Goal: Task Accomplishment & Management: Use online tool/utility

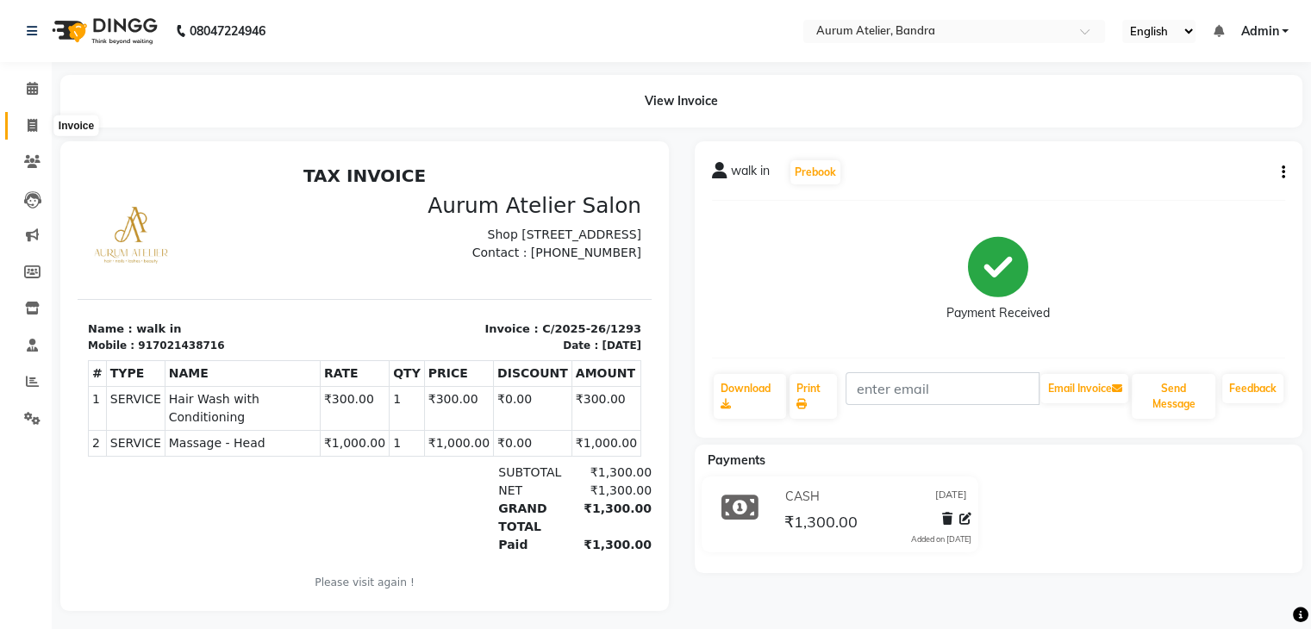
click at [31, 124] on icon at bounding box center [32, 125] width 9 height 13
select select "7410"
select select "service"
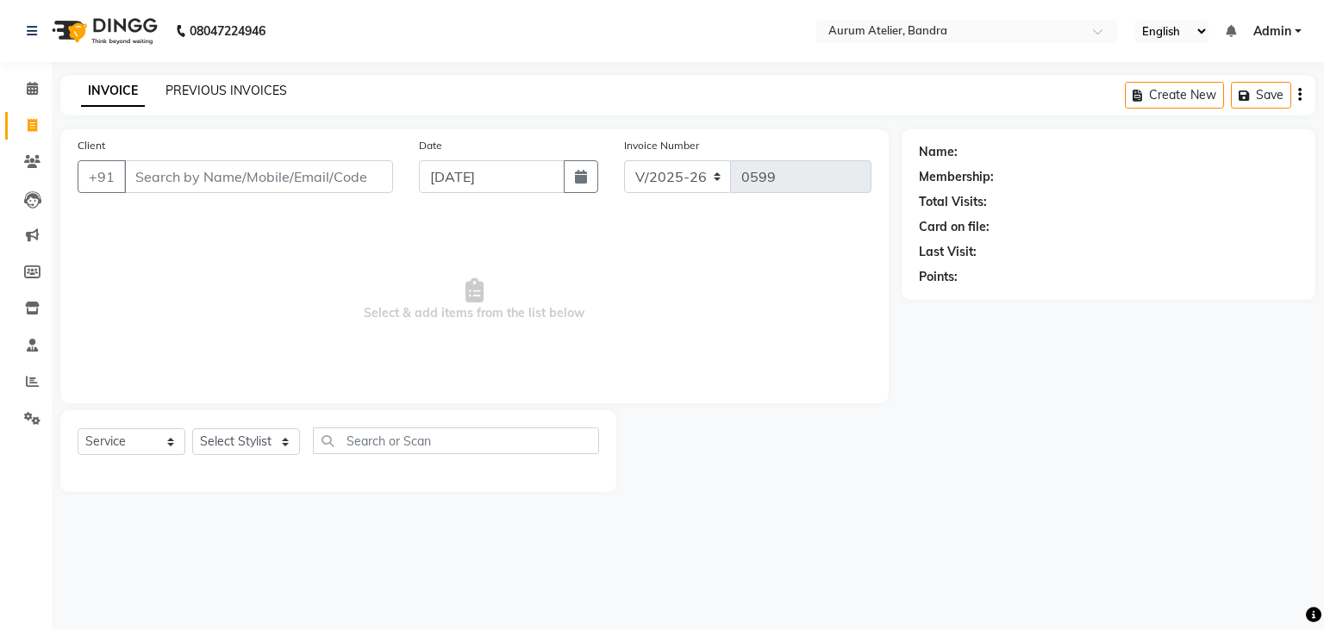
click at [234, 90] on link "PREVIOUS INVOICES" at bounding box center [226, 91] width 122 height 16
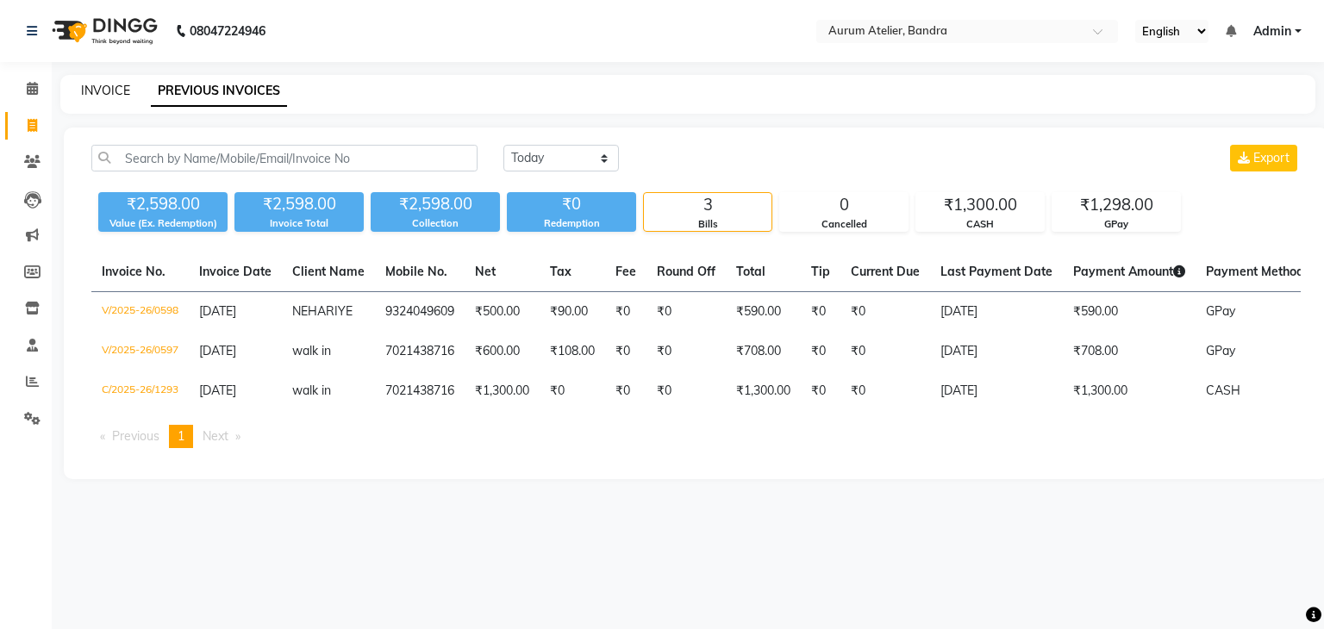
click at [101, 83] on link "INVOICE" at bounding box center [105, 91] width 49 height 16
select select "7410"
select select "service"
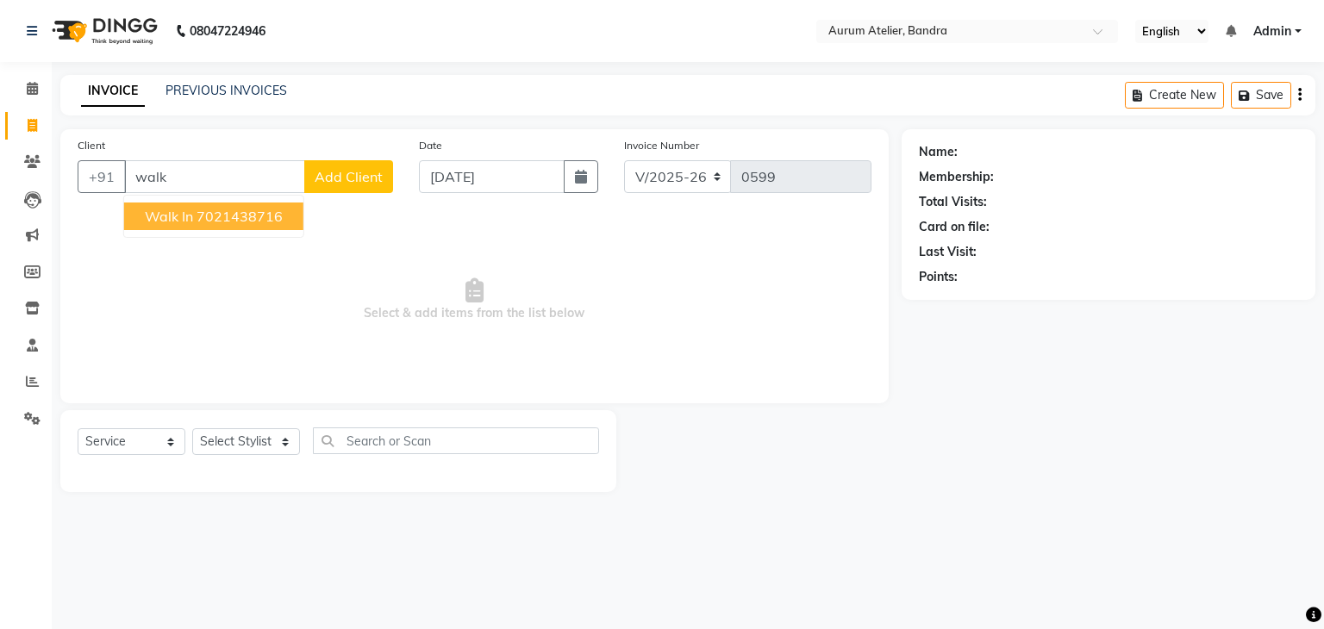
type input "walk"
click at [241, 432] on select "Select Stylist [PERSON_NAME] chariya [PERSON_NAME] [PERSON_NAME] [PERSON_NAME] …" at bounding box center [246, 441] width 108 height 27
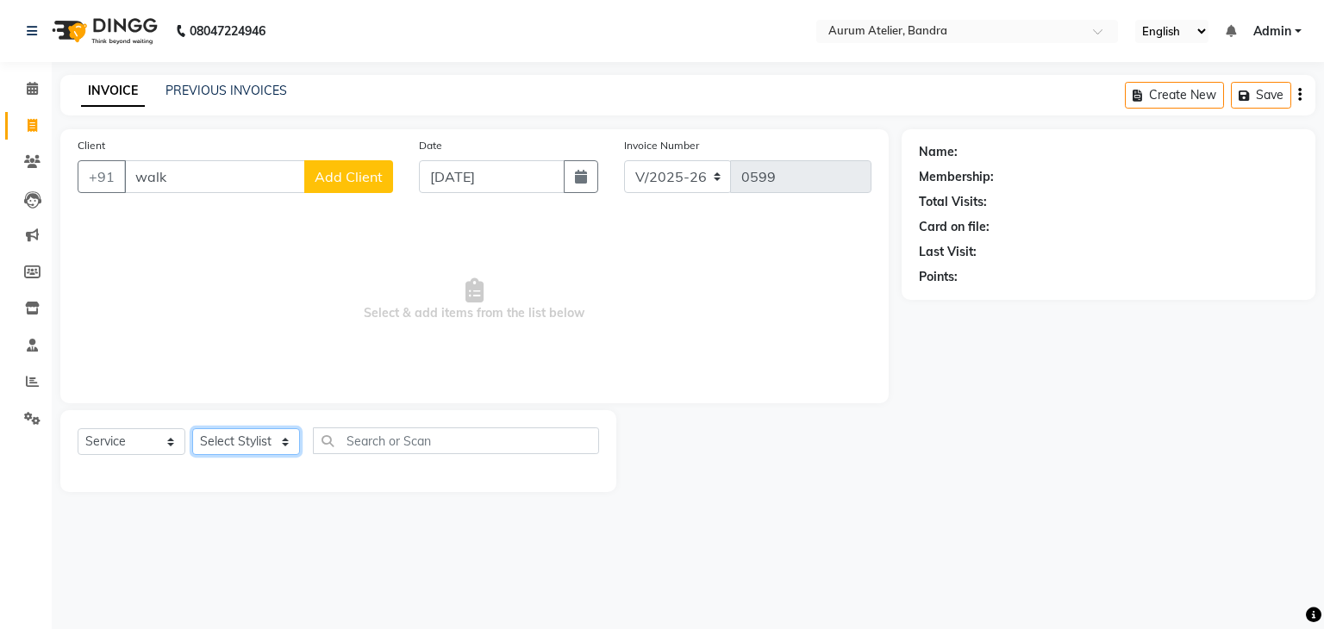
select select "66084"
click at [192, 429] on select "Select Stylist [PERSON_NAME] chariya [PERSON_NAME] [PERSON_NAME] [PERSON_NAME] …" at bounding box center [246, 441] width 108 height 27
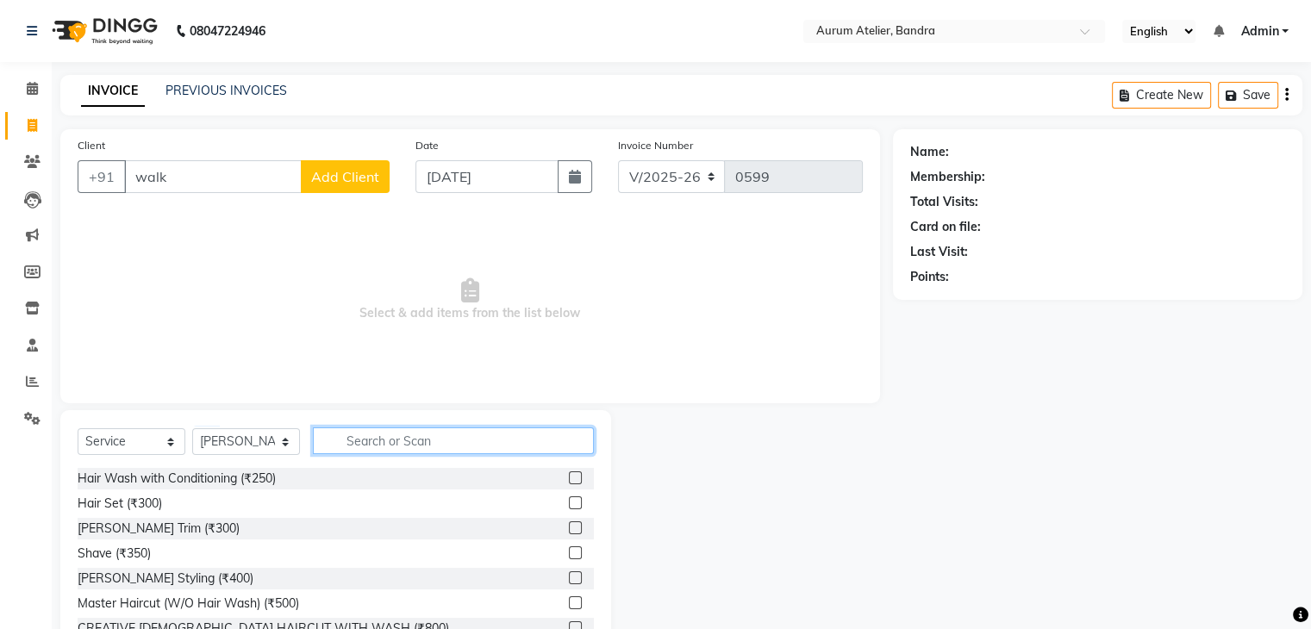
click at [380, 441] on input "text" at bounding box center [453, 440] width 281 height 27
type input "y"
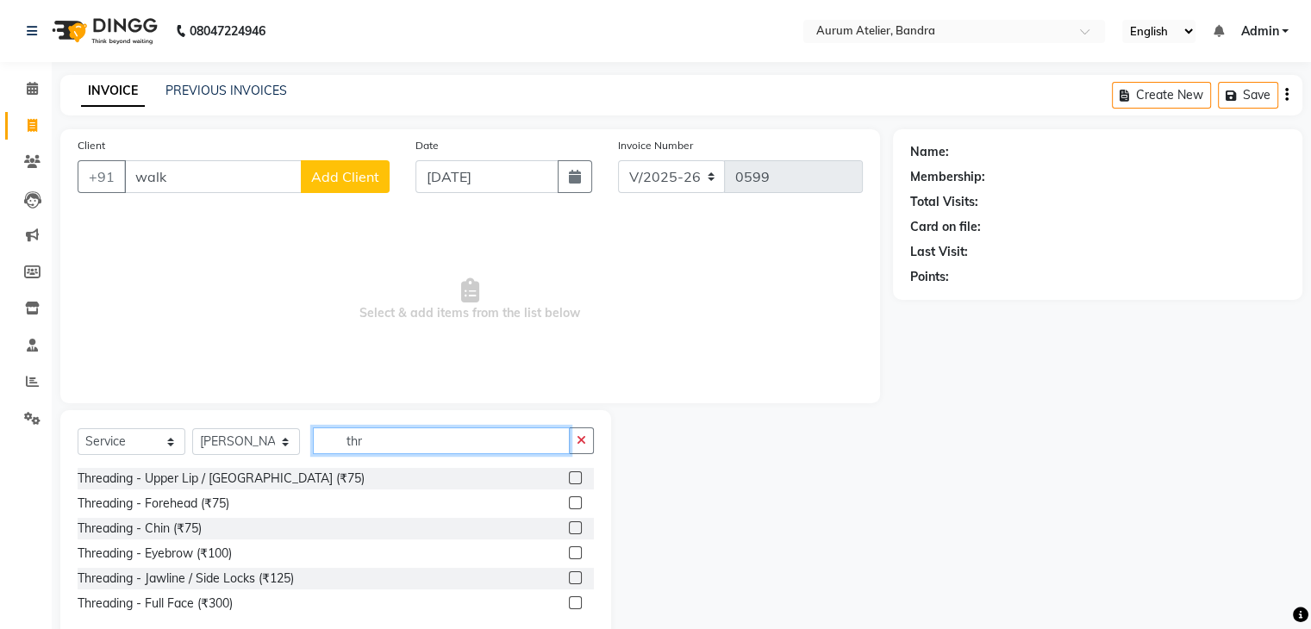
type input "thr"
click at [576, 552] on label at bounding box center [575, 552] width 13 height 13
click at [576, 552] on input "checkbox" at bounding box center [574, 553] width 11 height 11
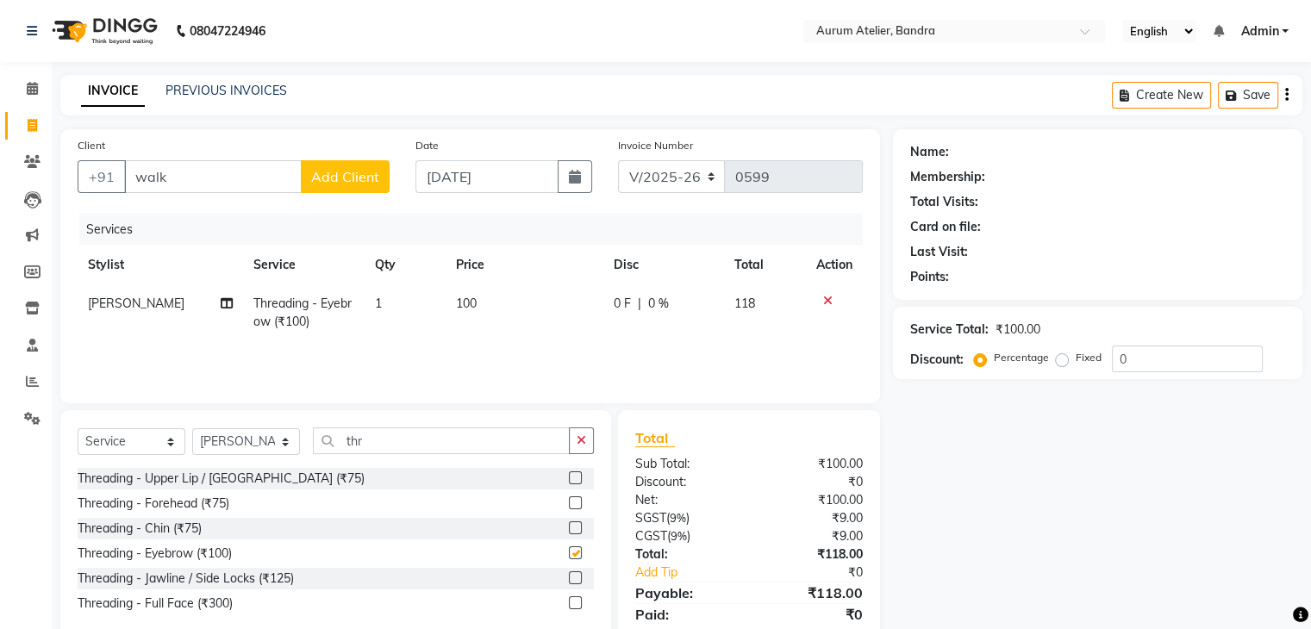
checkbox input "false"
click at [576, 477] on label at bounding box center [575, 477] width 13 height 13
click at [576, 477] on input "checkbox" at bounding box center [574, 478] width 11 height 11
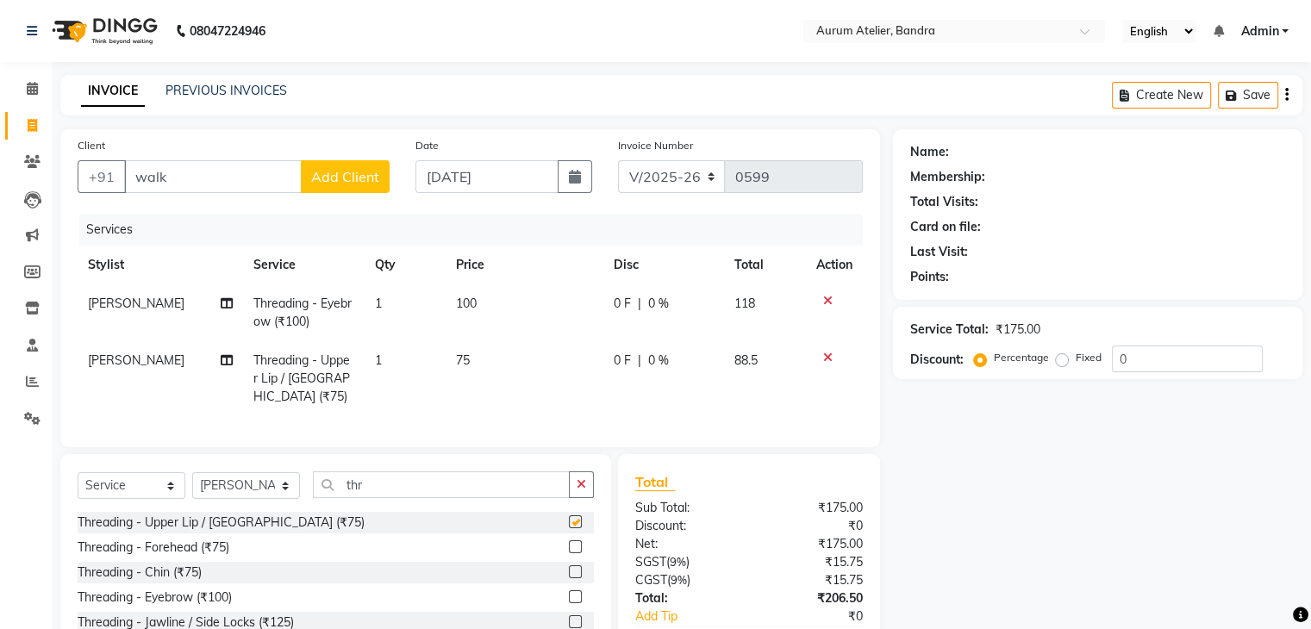
checkbox input "false"
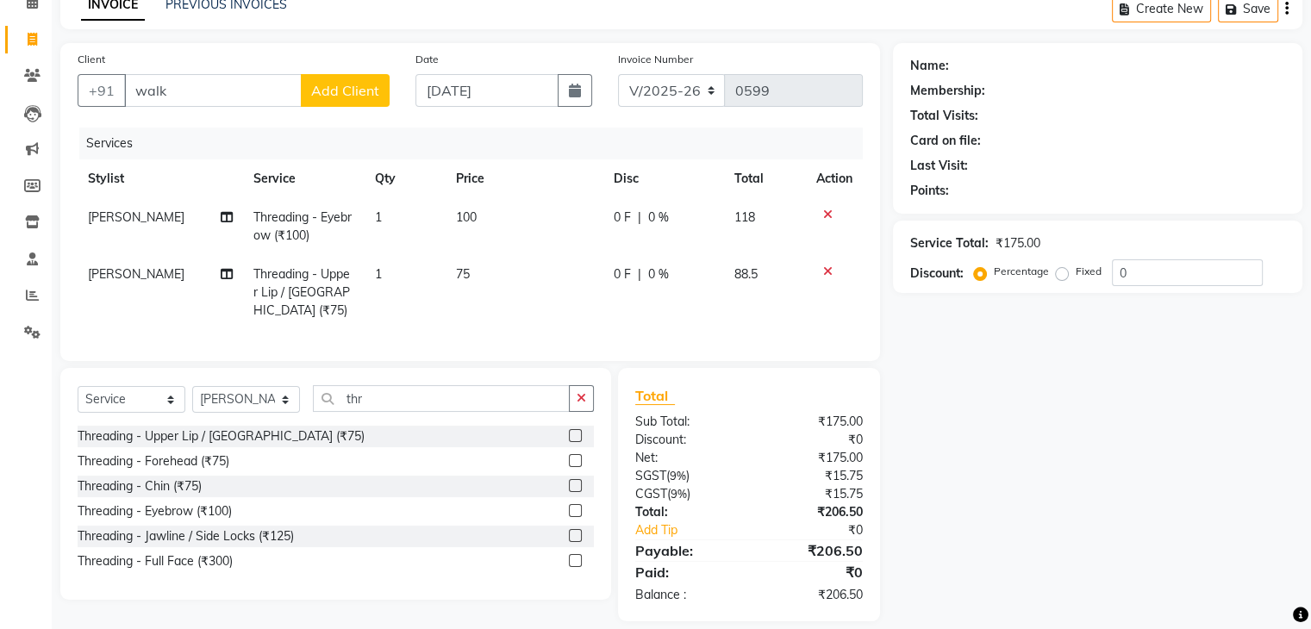
click at [573, 492] on label at bounding box center [575, 485] width 13 height 13
click at [573, 492] on input "checkbox" at bounding box center [574, 486] width 11 height 11
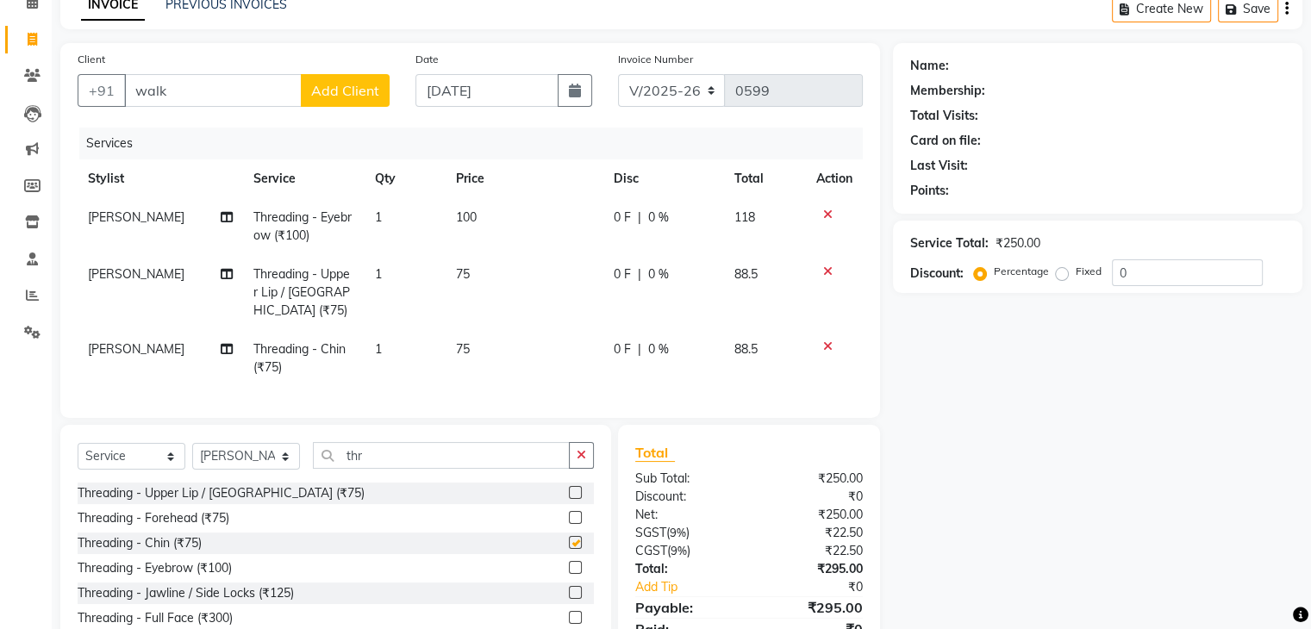
checkbox input "false"
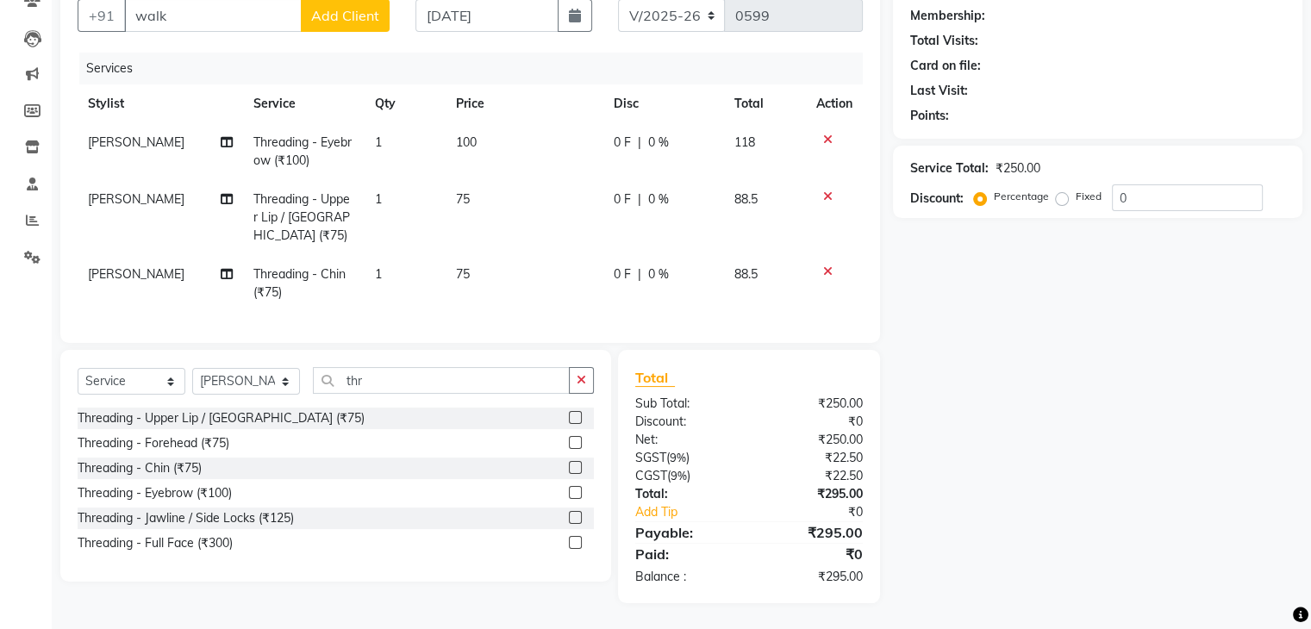
click at [903, 205] on div "Name: Membership: Total Visits: Card on file: Last Visit: Points: Service Total…" at bounding box center [1104, 285] width 422 height 635
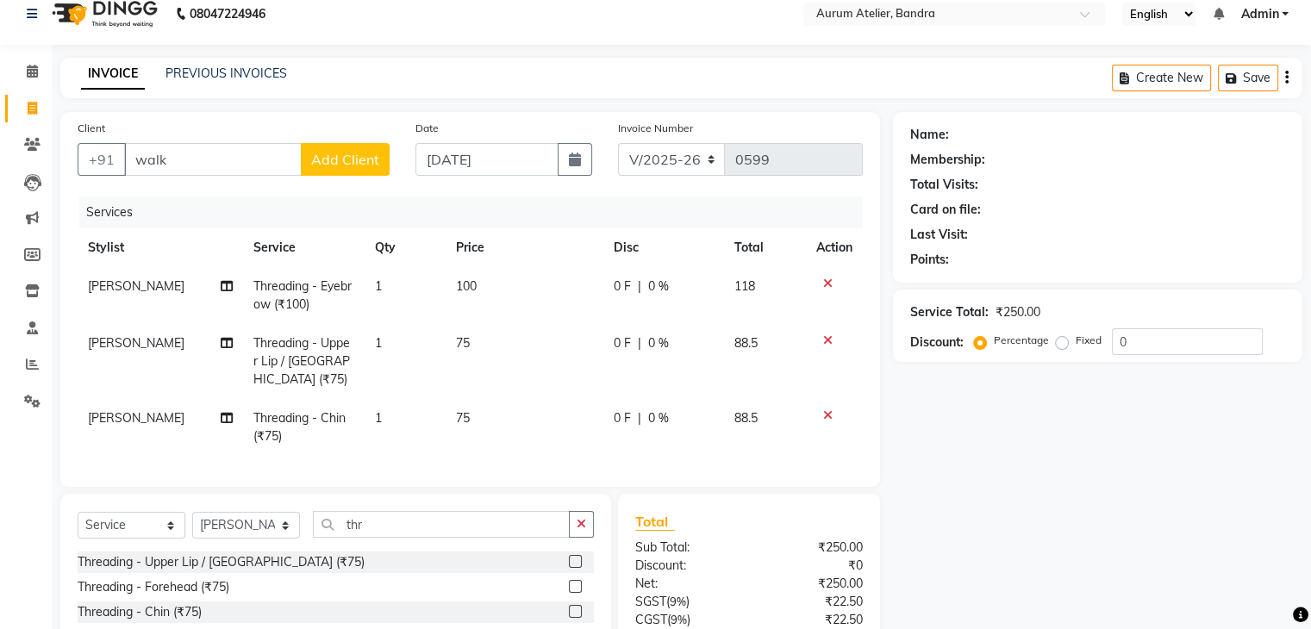
scroll to position [3, 0]
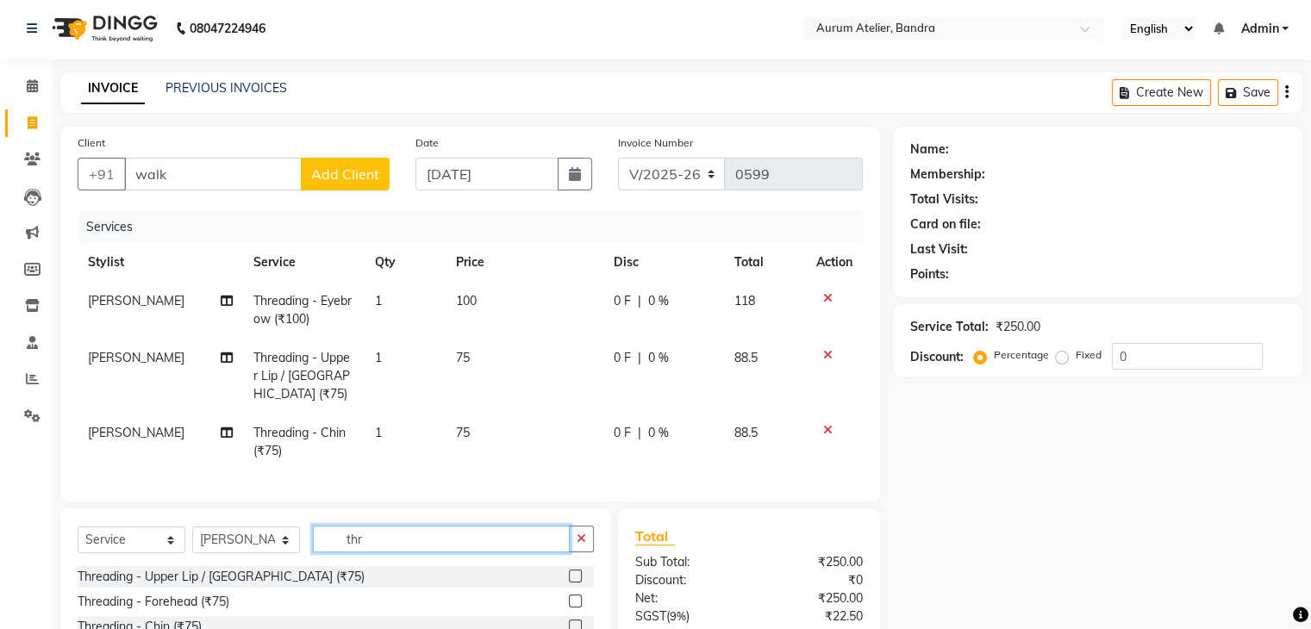
click at [440, 543] on input "thr" at bounding box center [441, 539] width 257 height 27
type input "t"
type input "e"
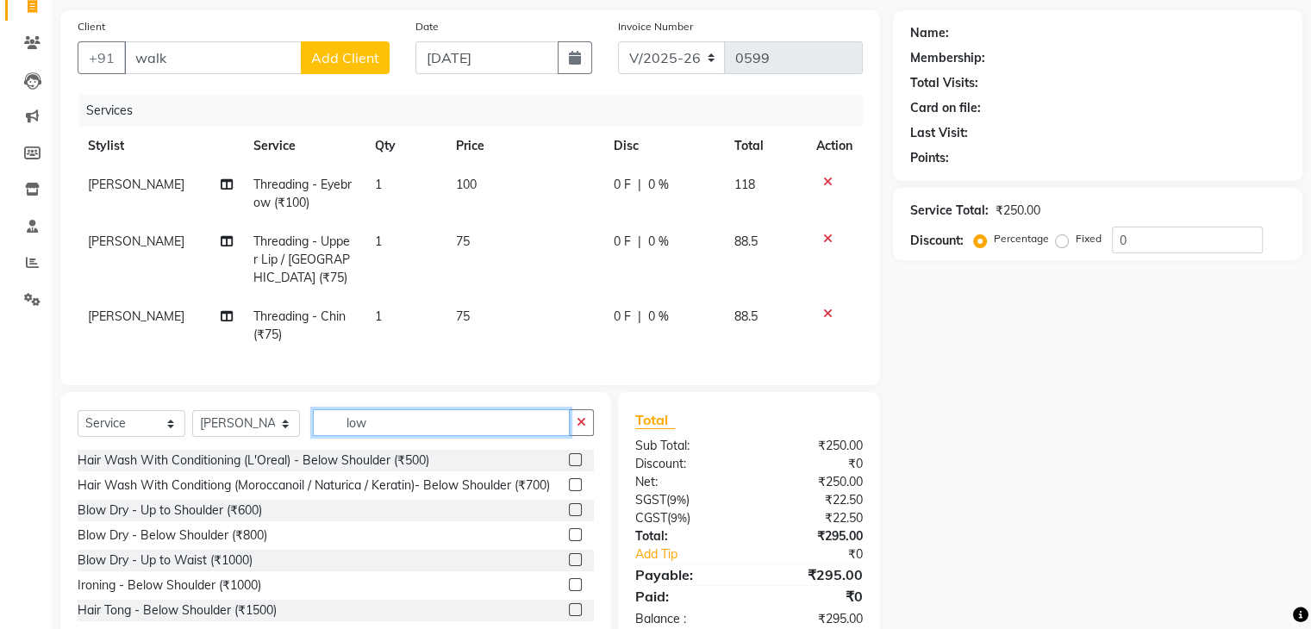
scroll to position [89, 0]
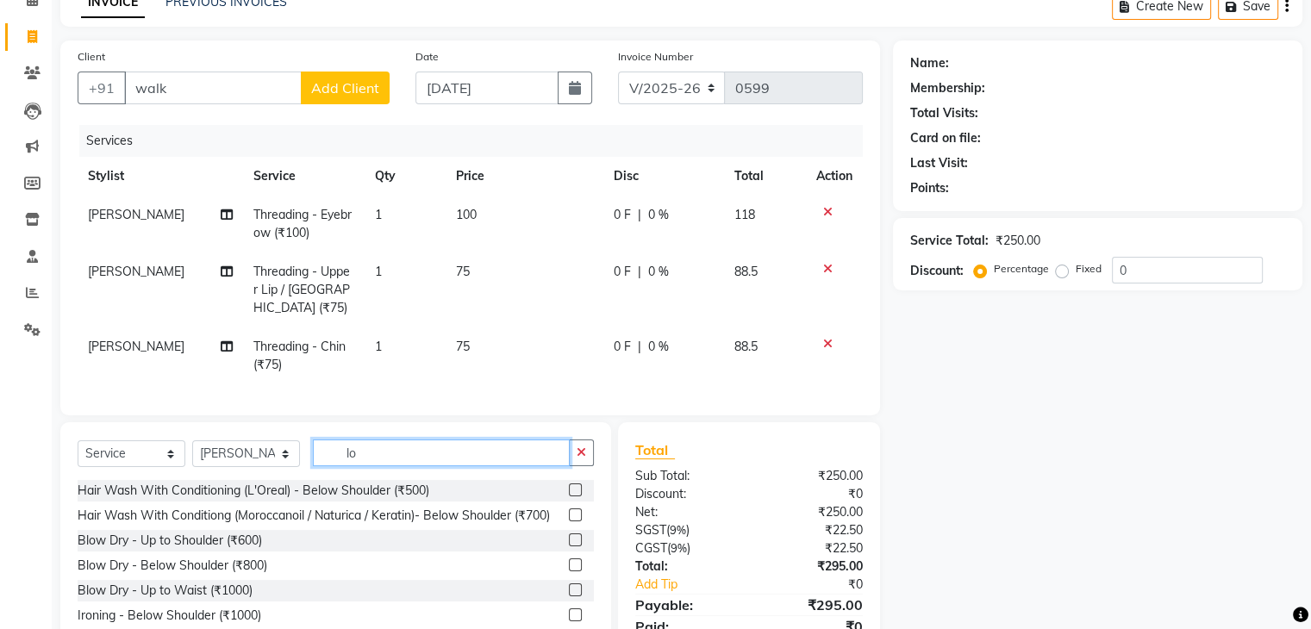
type input "l"
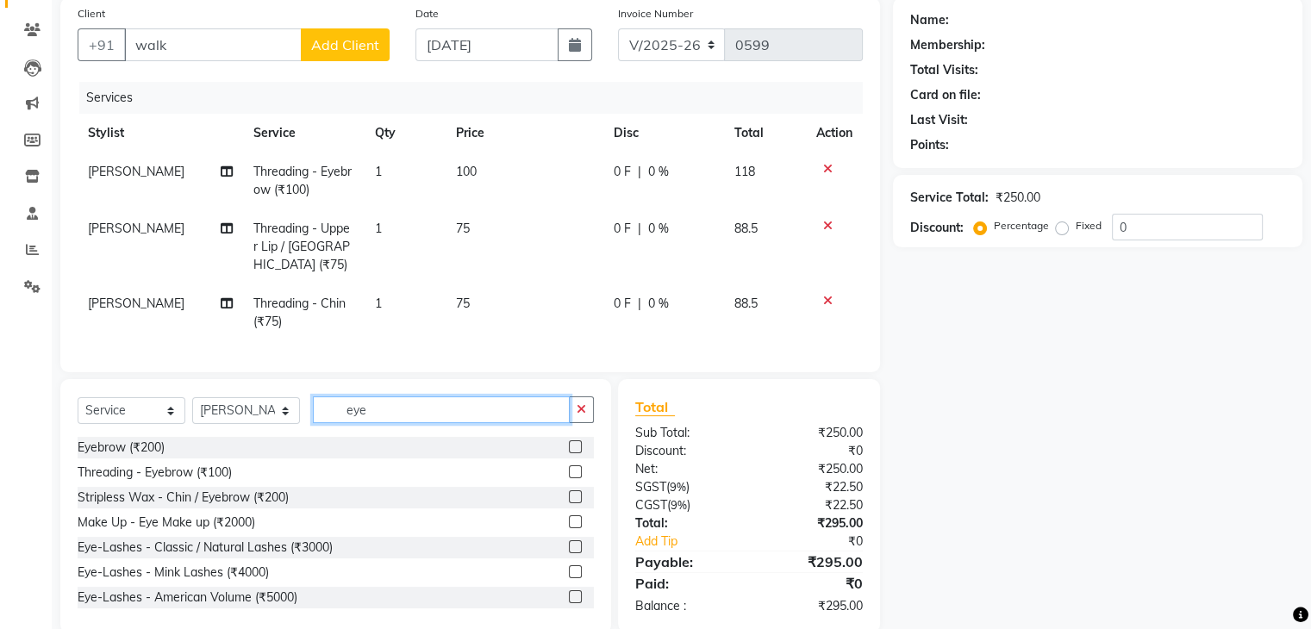
scroll to position [90, 0]
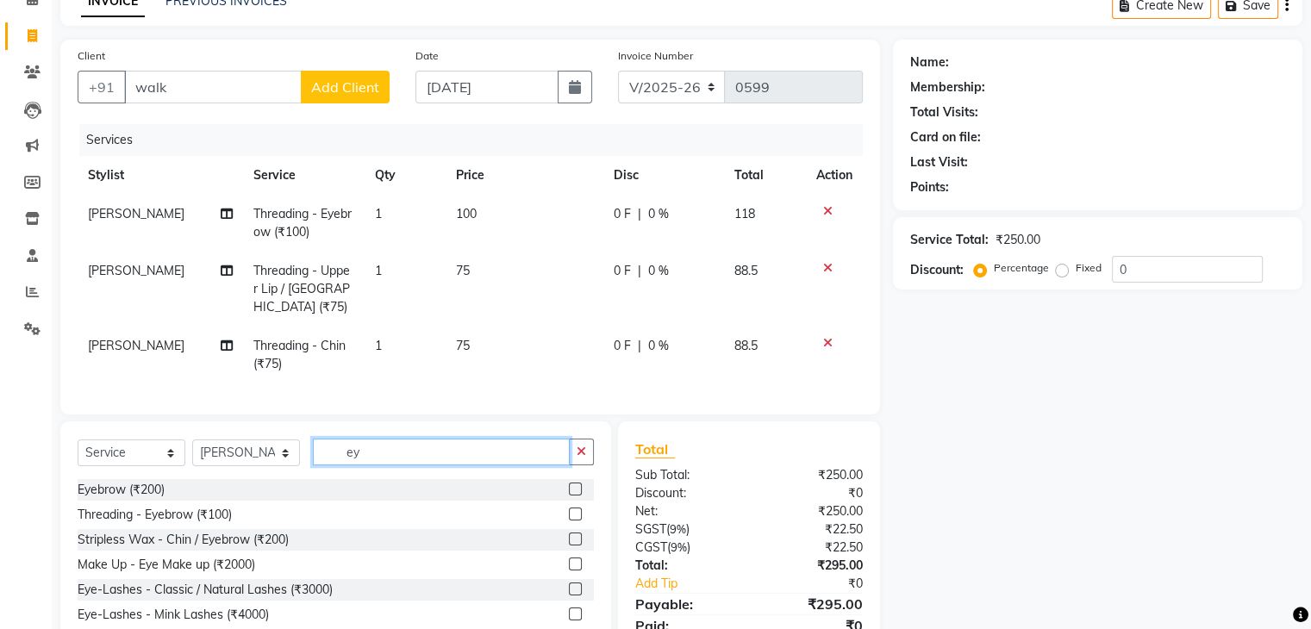
type input "e"
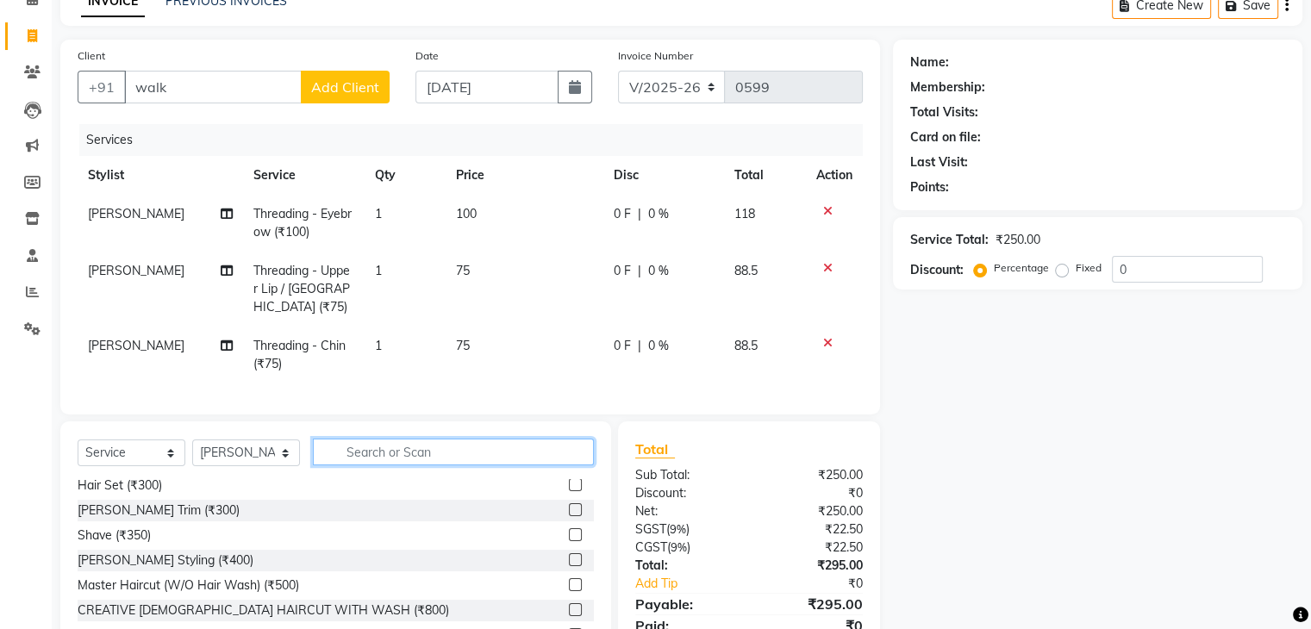
scroll to position [0, 0]
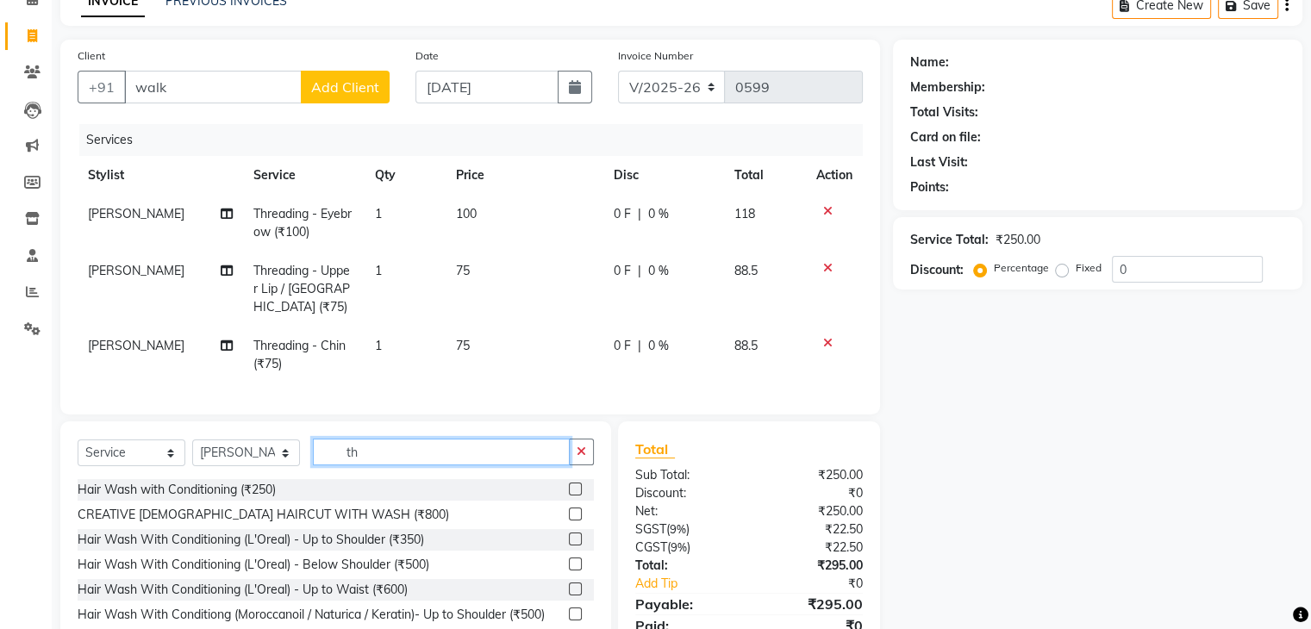
type input "thr"
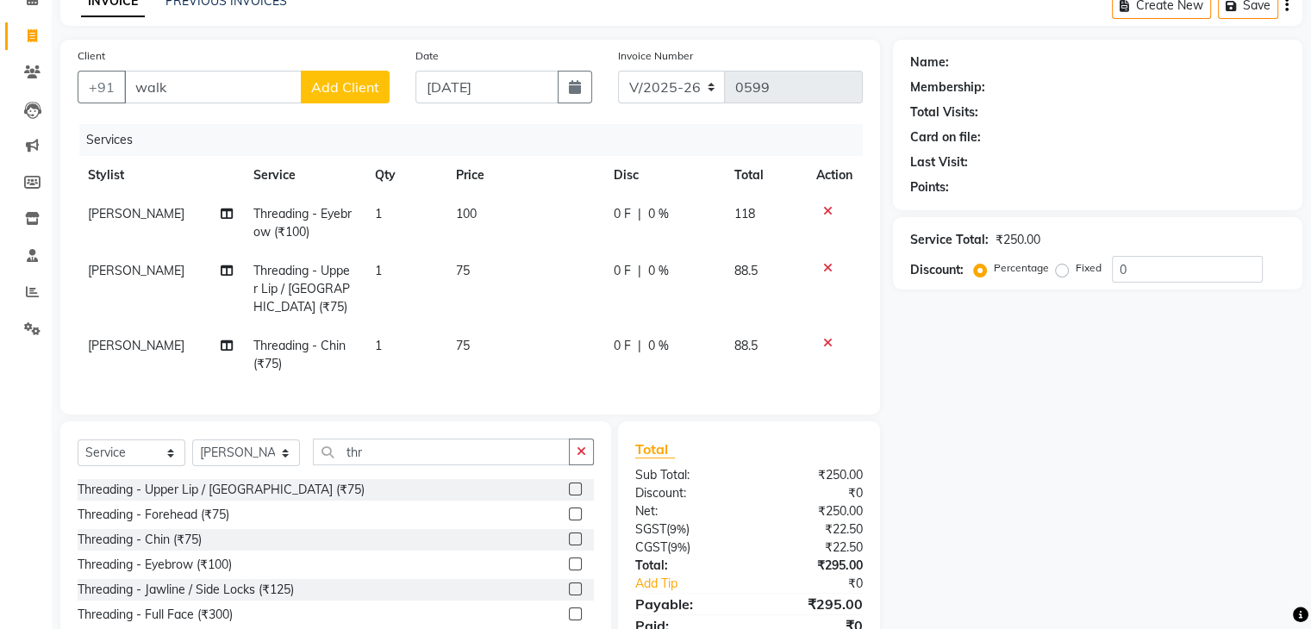
click at [572, 495] on label at bounding box center [575, 489] width 13 height 13
click at [572, 495] on input "checkbox" at bounding box center [574, 489] width 11 height 11
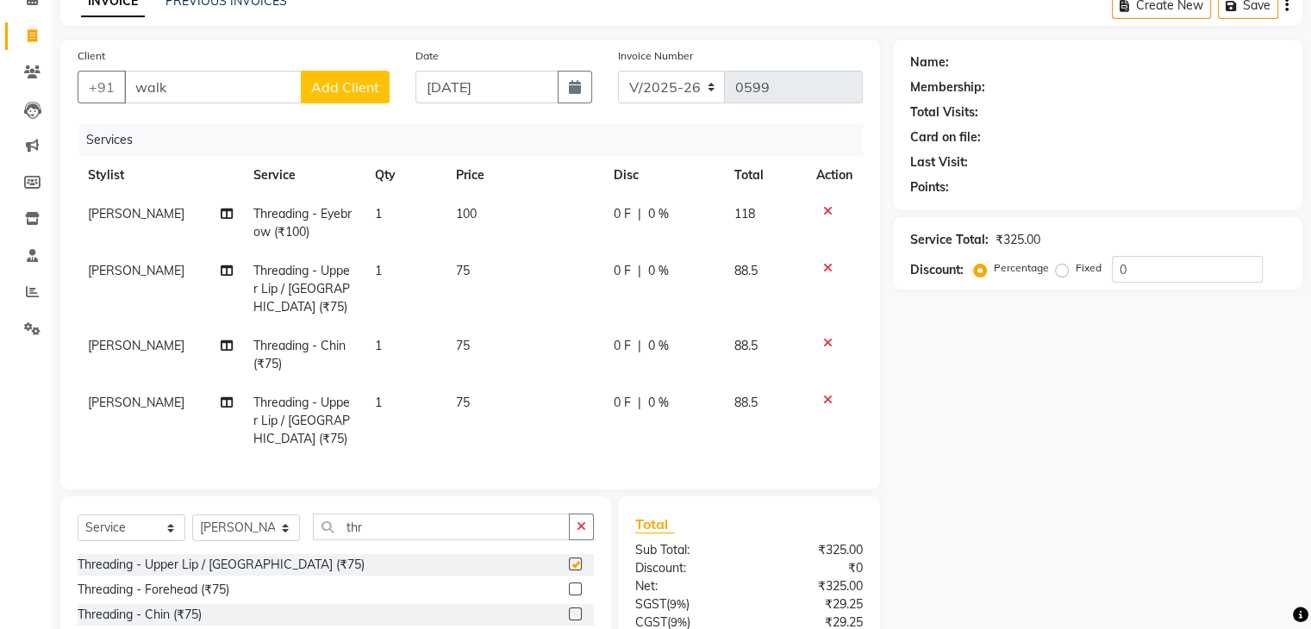
checkbox input "false"
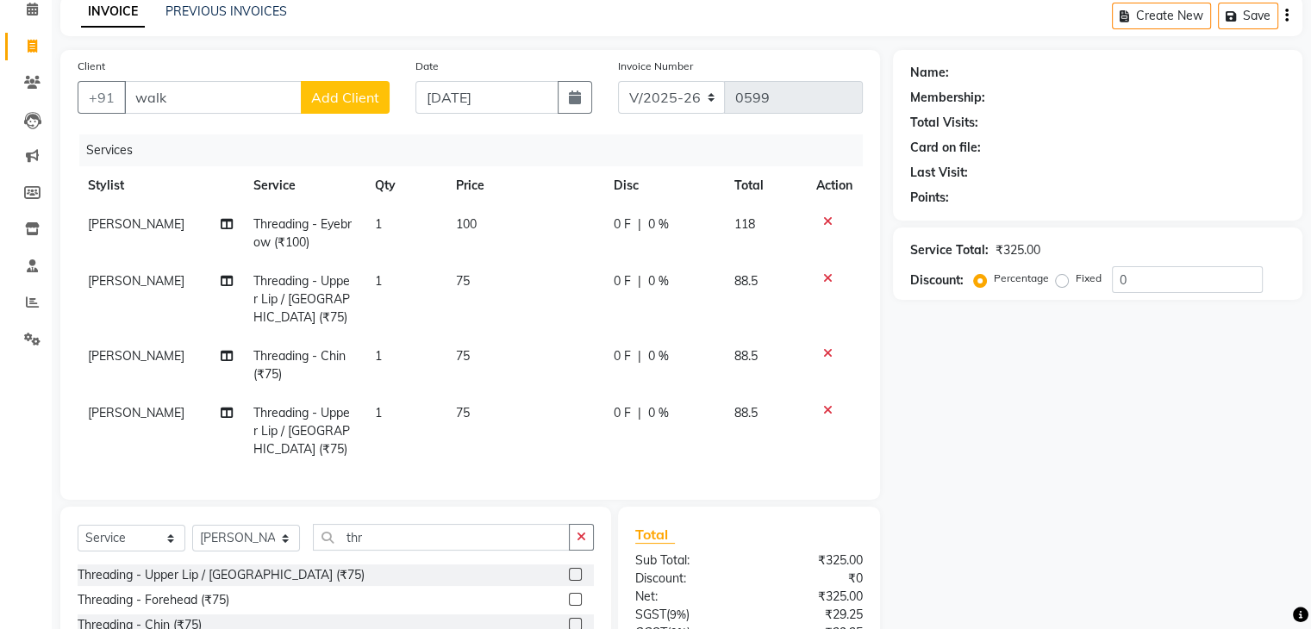
scroll to position [78, 0]
click at [221, 96] on input "walk" at bounding box center [213, 99] width 178 height 33
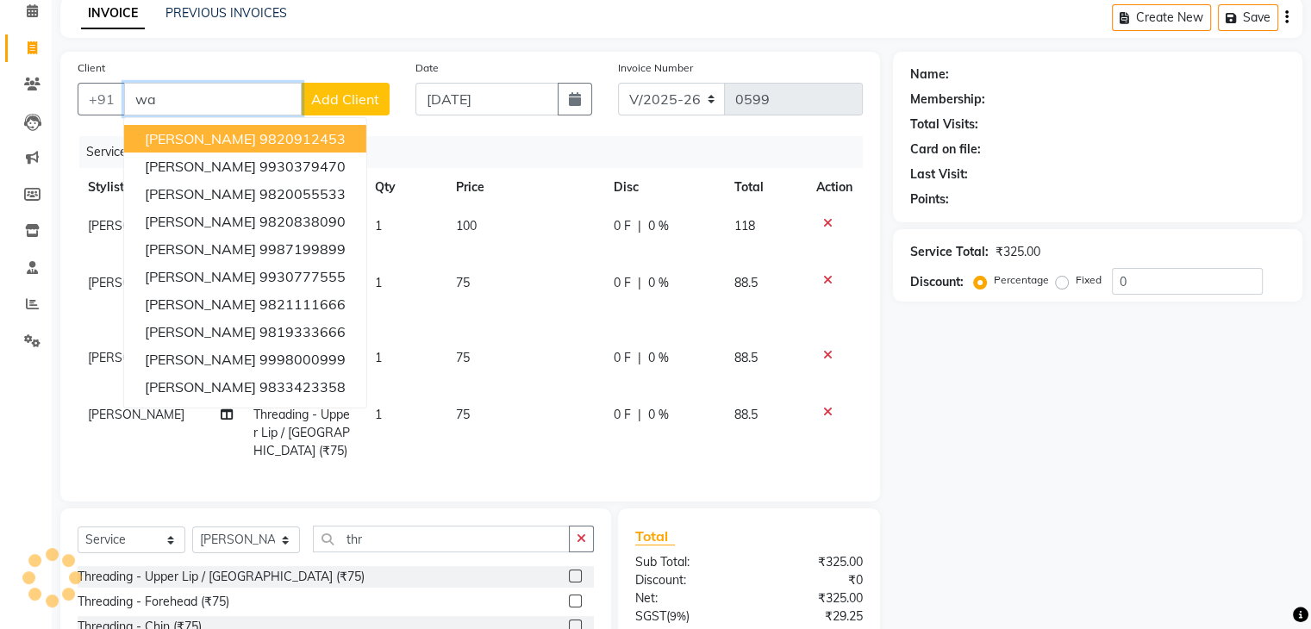
type input "w"
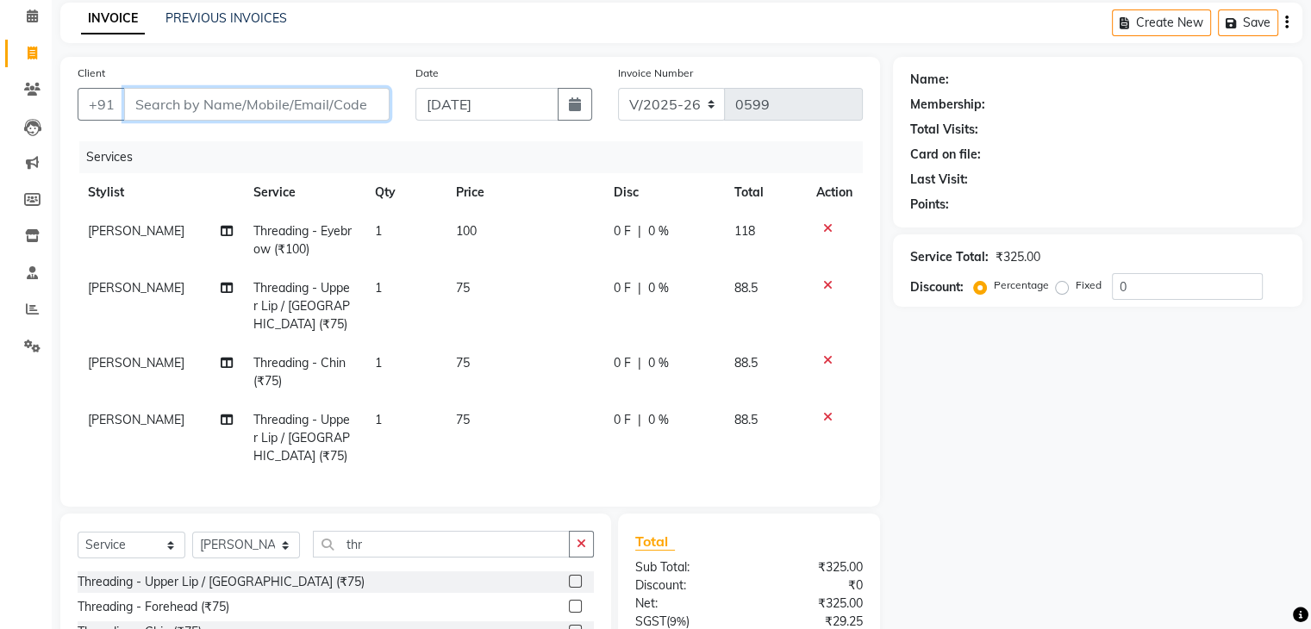
scroll to position [0, 0]
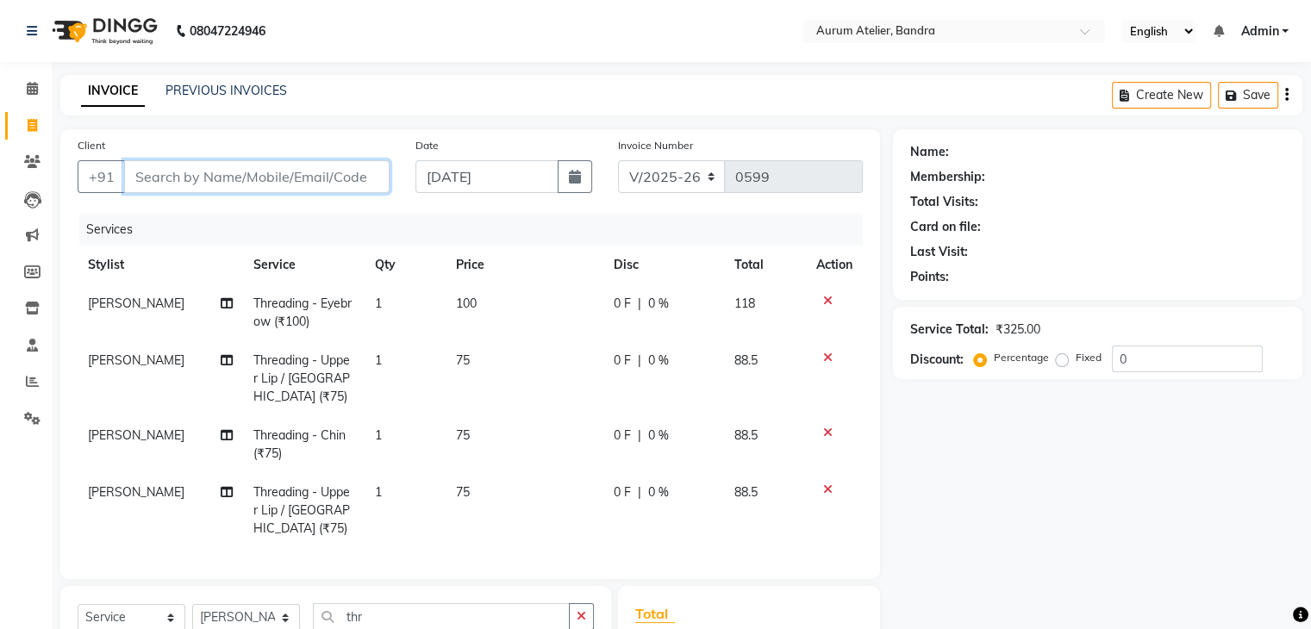
click at [297, 165] on input "Client" at bounding box center [256, 176] width 265 height 33
click at [296, 180] on input "Client" at bounding box center [256, 176] width 265 height 33
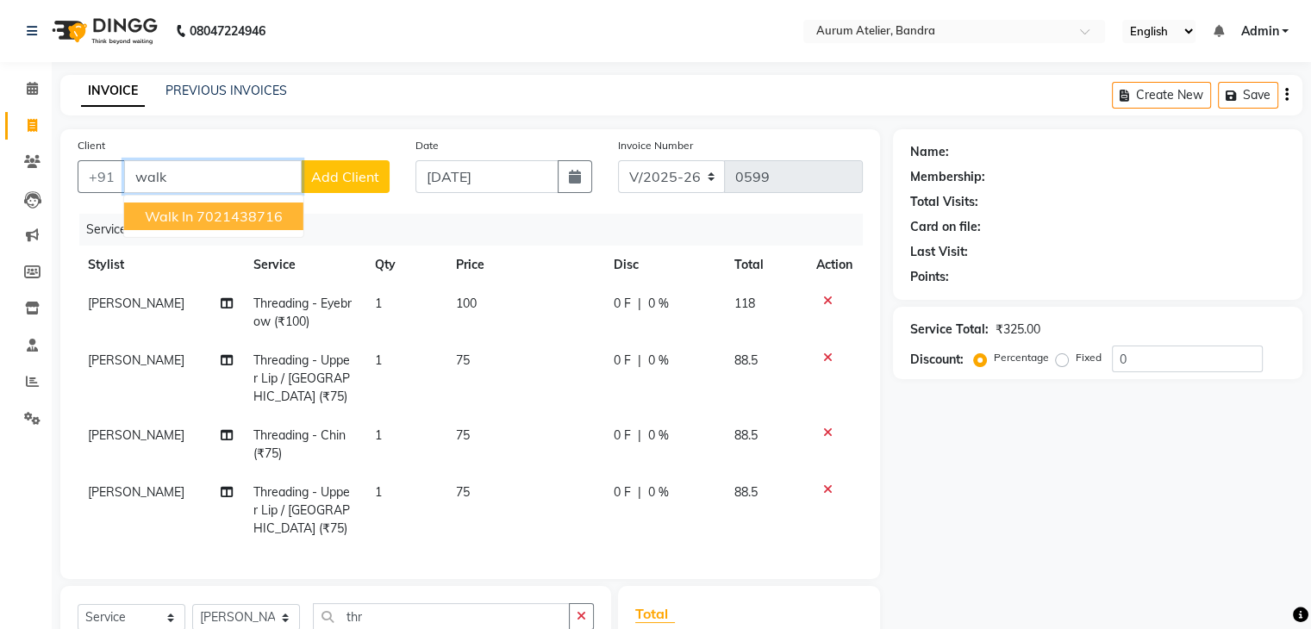
click at [190, 218] on span "walk in" at bounding box center [169, 216] width 48 height 17
type input "7021438716"
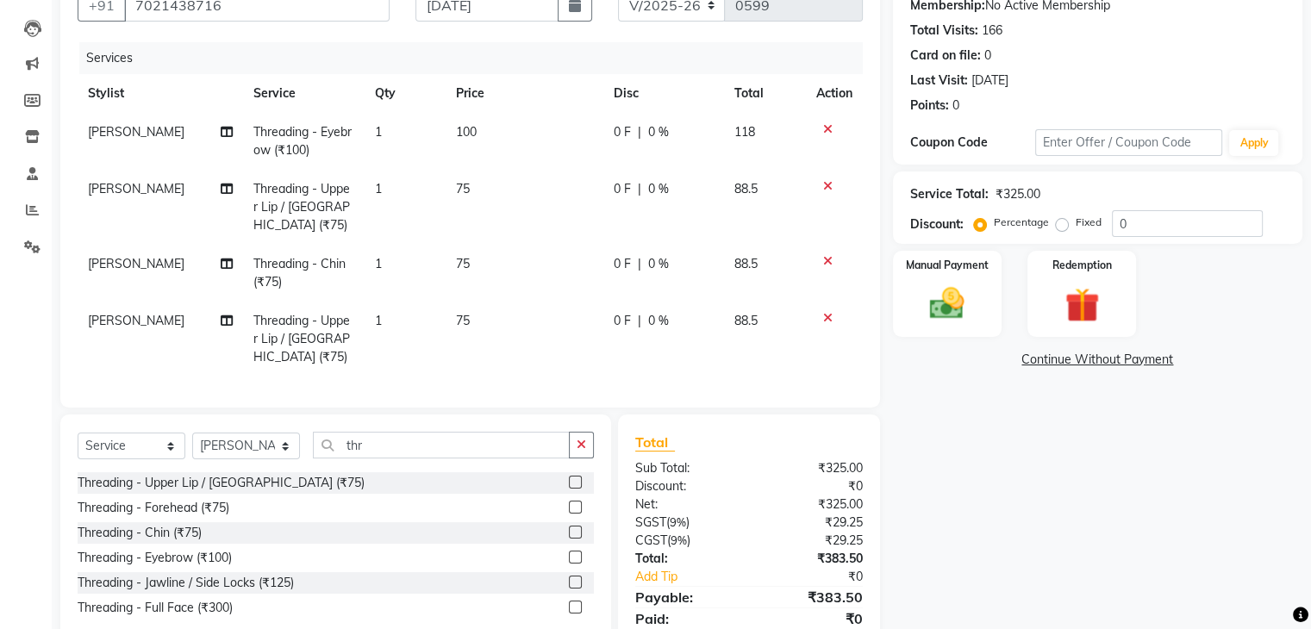
scroll to position [172, 0]
click at [927, 308] on img at bounding box center [947, 303] width 58 height 41
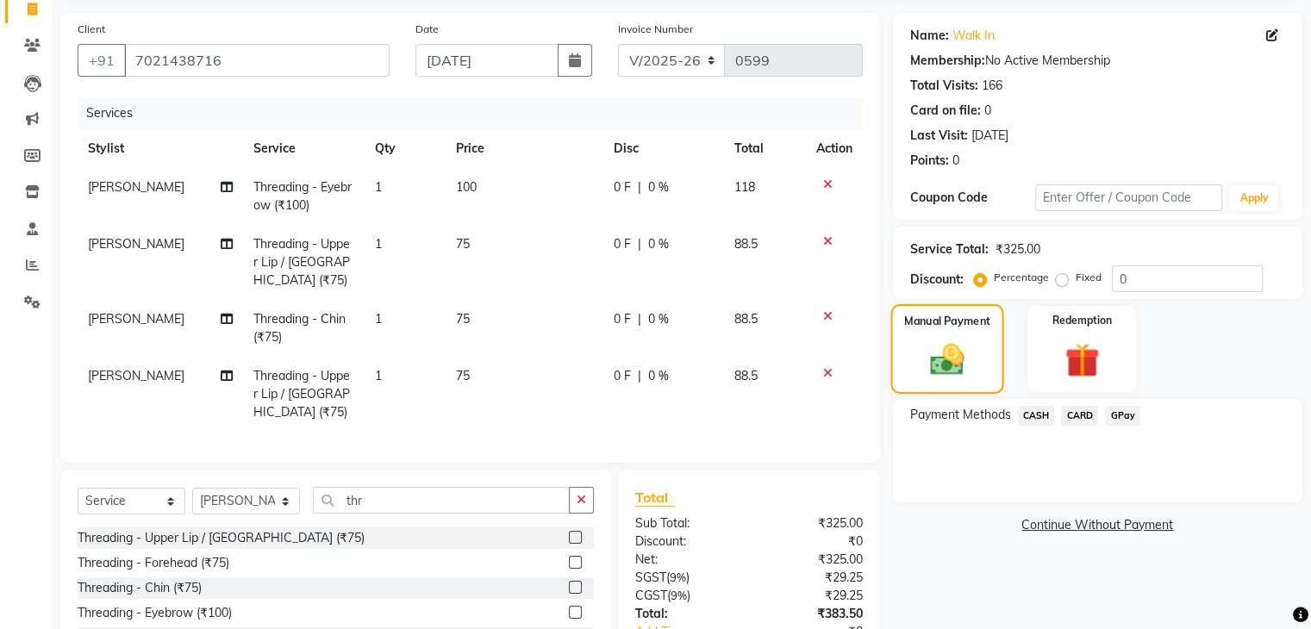
scroll to position [86, 0]
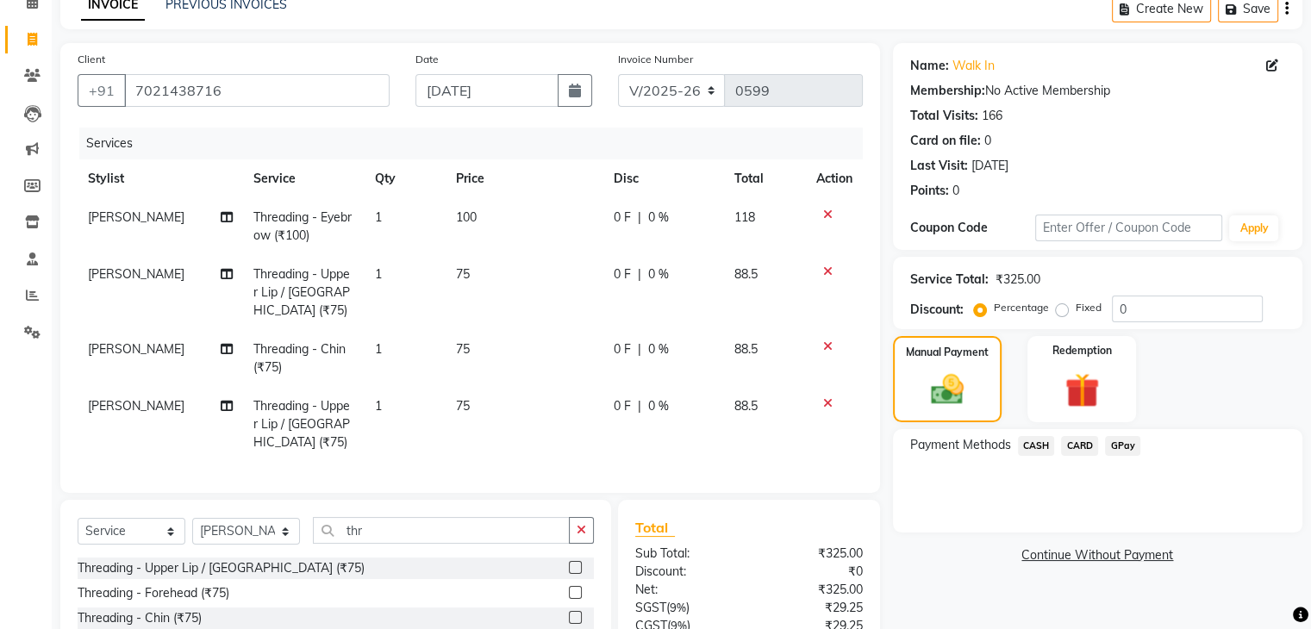
click at [1118, 447] on span "GPay" at bounding box center [1122, 446] width 35 height 20
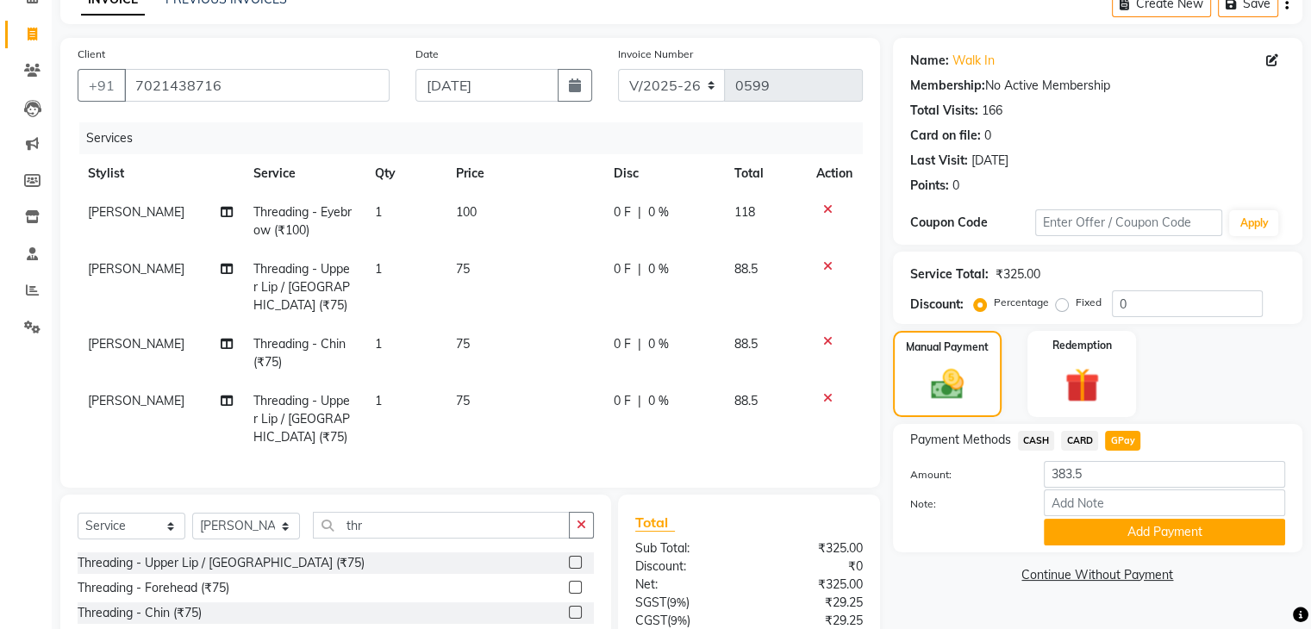
scroll to position [250, 0]
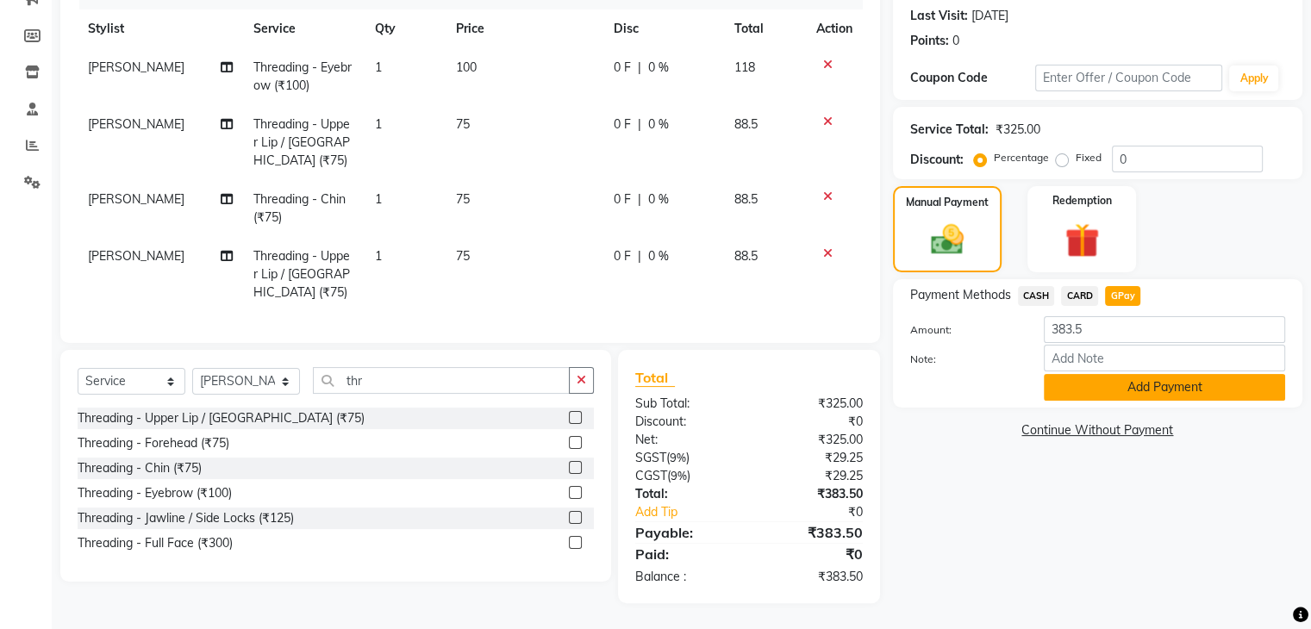
click at [1106, 374] on button "Add Payment" at bounding box center [1164, 387] width 241 height 27
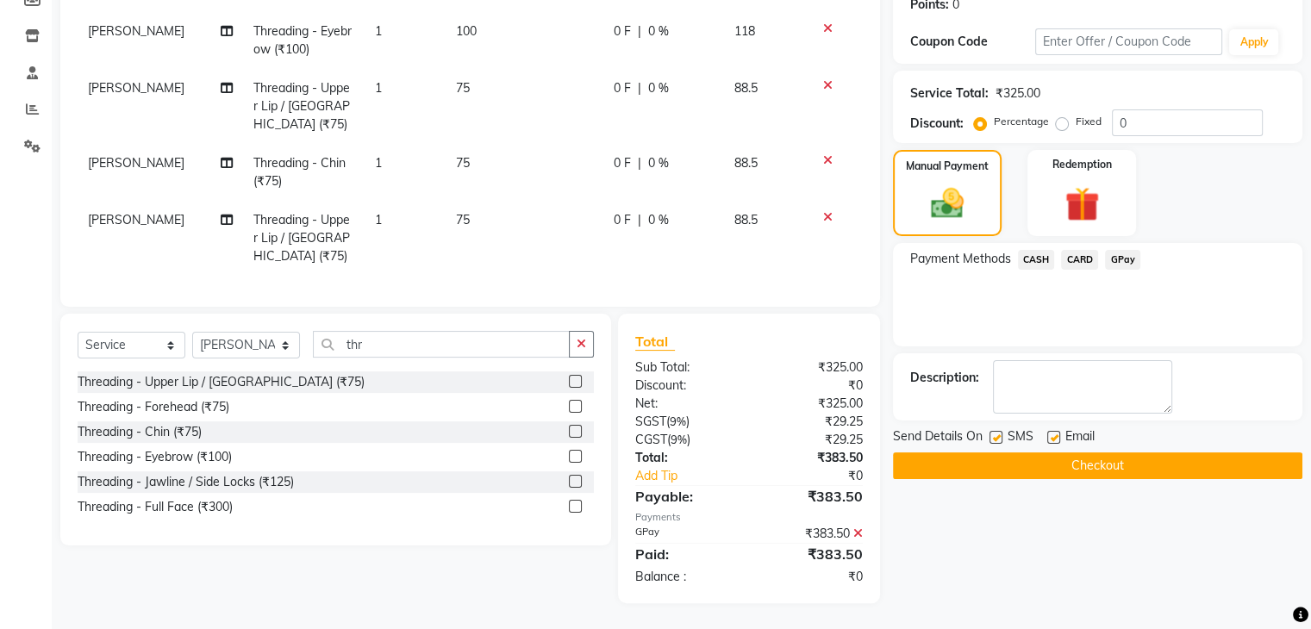
scroll to position [286, 0]
click at [1083, 452] on button "Checkout" at bounding box center [1097, 465] width 409 height 27
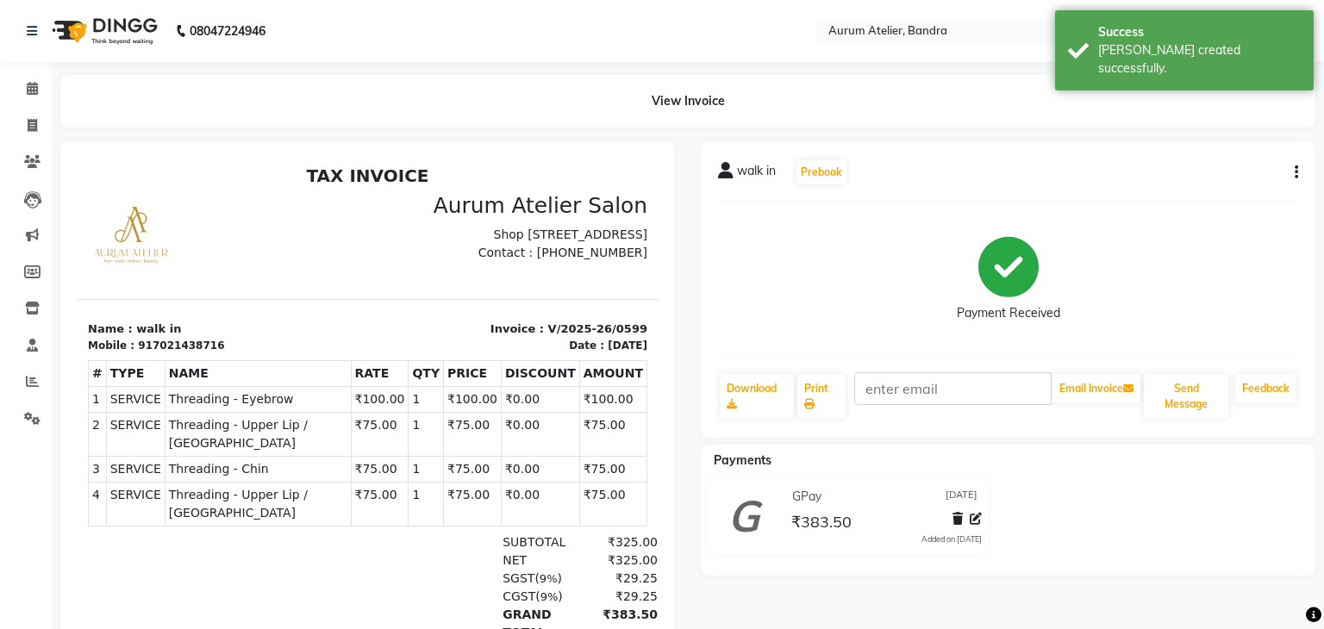
select select "7410"
select select "service"
